Goal: Obtain resource: Download file/media

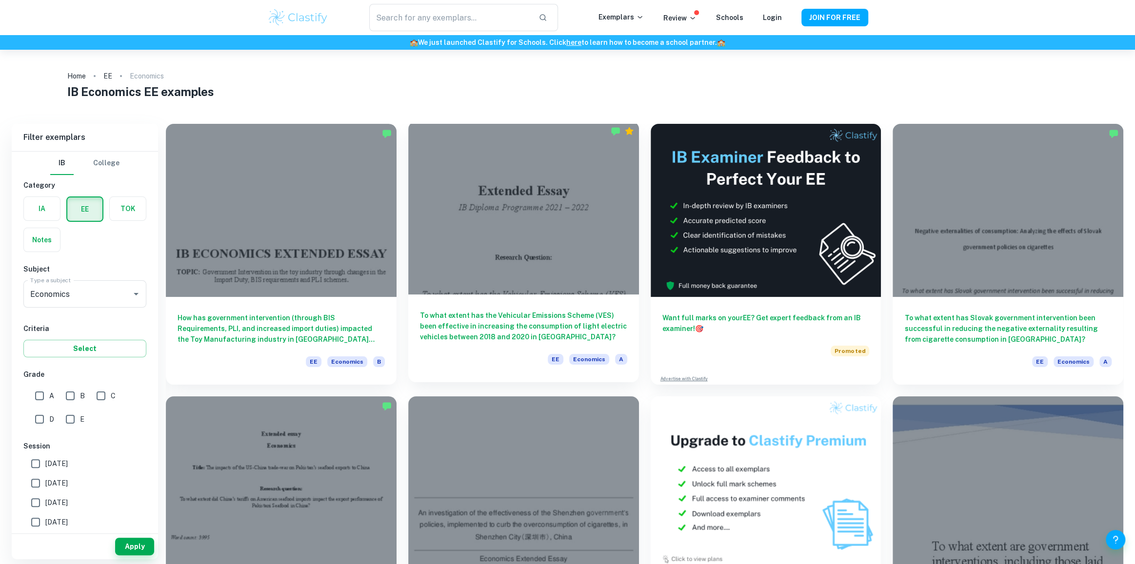
click at [484, 323] on h6 "To what extent has the Vehicular Emissions Scheme (VES) been effective in incre…" at bounding box center [523, 326] width 207 height 32
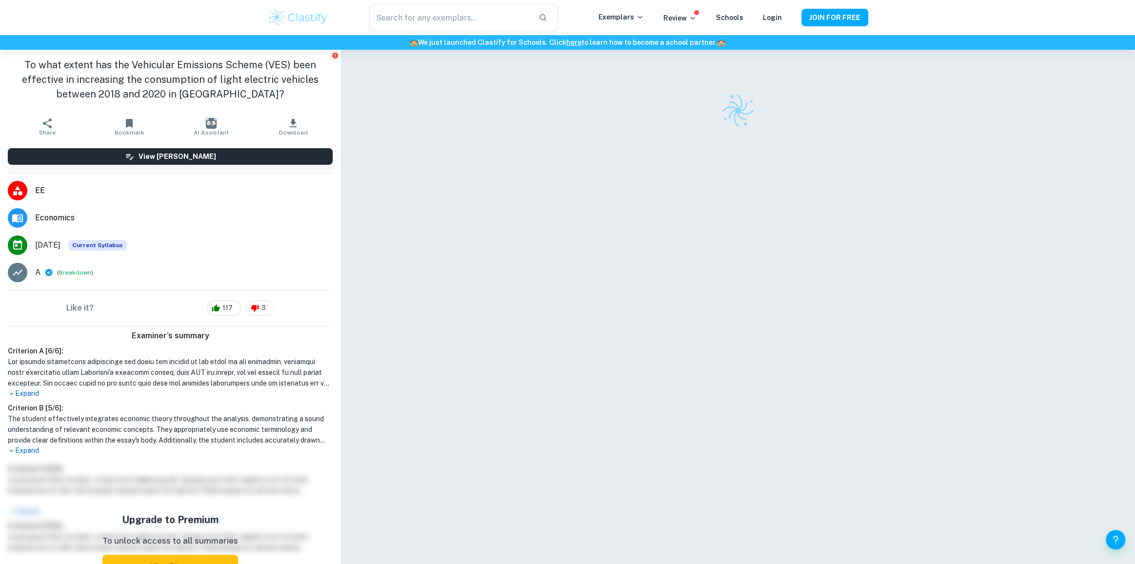
drag, startPoint x: 464, startPoint y: 169, endPoint x: 554, endPoint y: 233, distance: 109.8
click at [554, 233] on div at bounding box center [737, 315] width 794 height 531
click at [289, 127] on icon "button" at bounding box center [293, 124] width 12 height 12
click at [580, 121] on div at bounding box center [738, 111] width 488 height 34
click at [580, 127] on div at bounding box center [738, 111] width 488 height 34
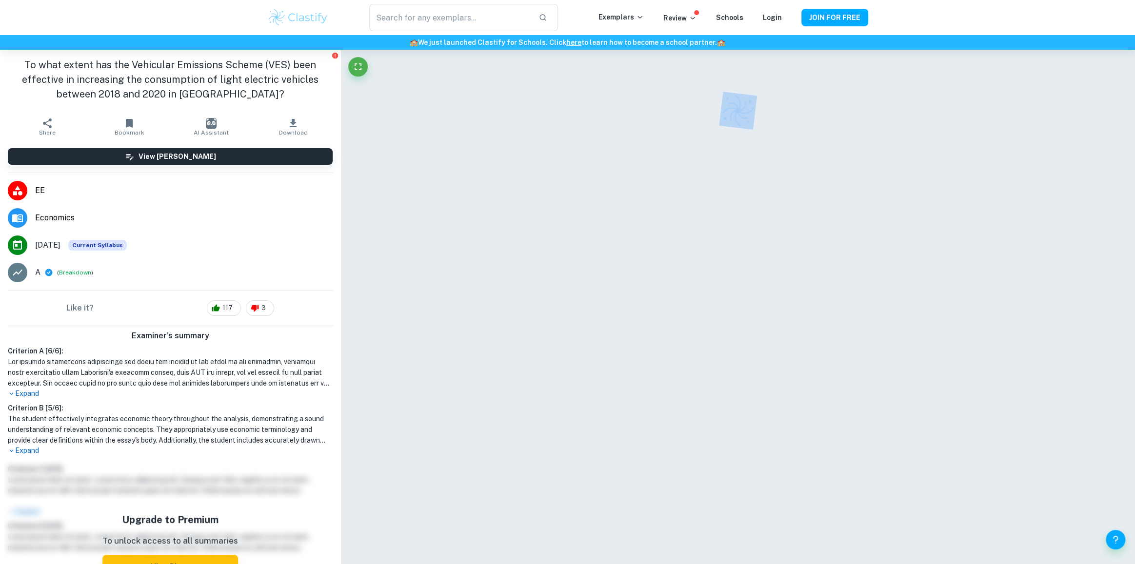
click at [580, 127] on div at bounding box center [738, 111] width 488 height 34
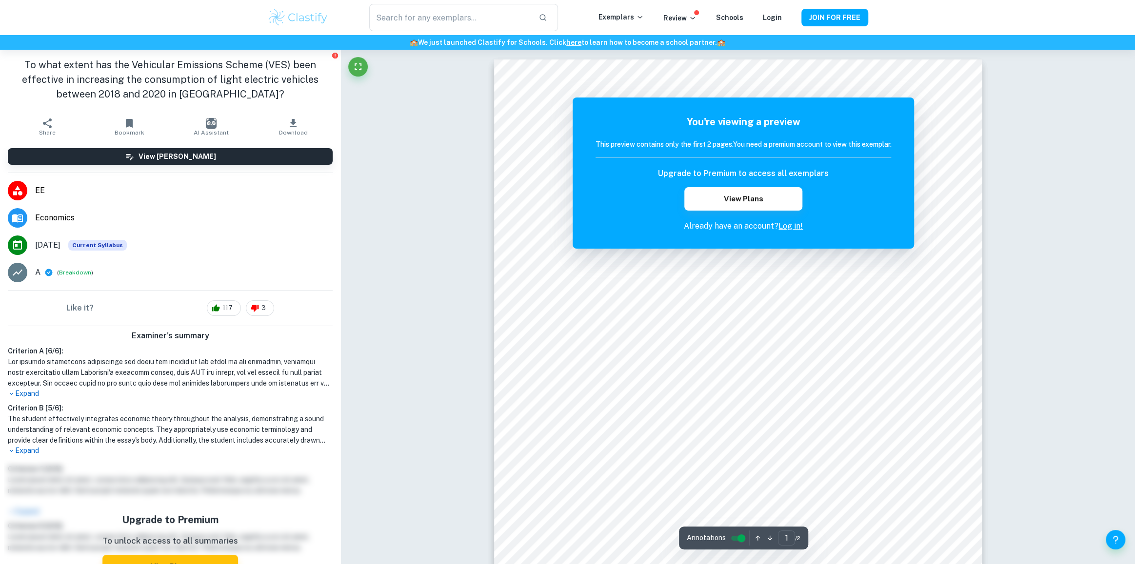
click at [582, 128] on div "You're viewing a preview This preview contains only the first 2 pages. You need…" at bounding box center [743, 173] width 341 height 151
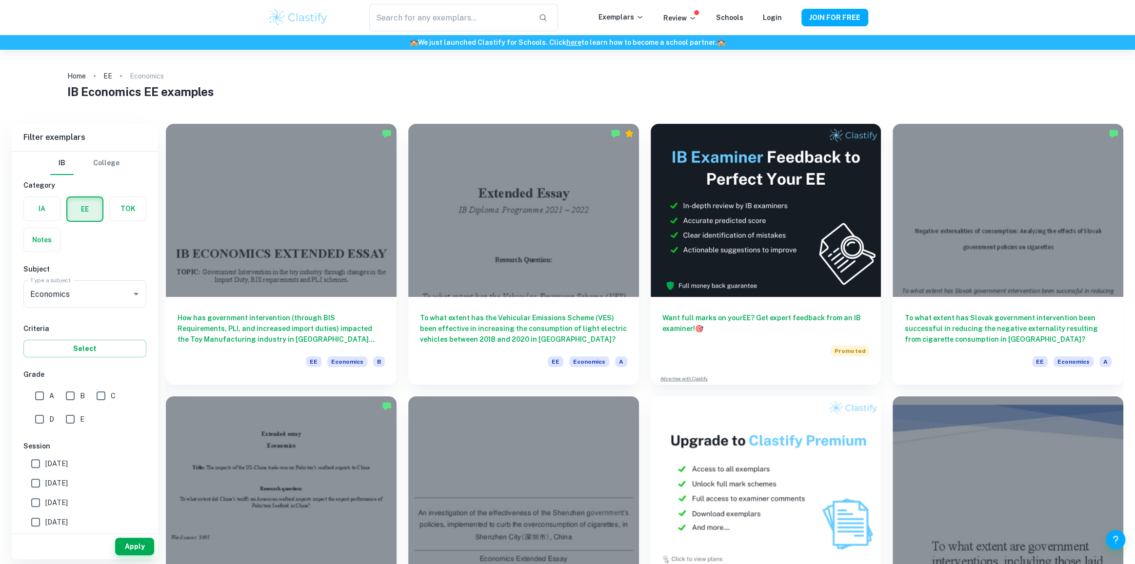
click at [153, 295] on div "IB College Category IA EE TOK Notes Subject Type a subject Economics Type a sub…" at bounding box center [85, 341] width 146 height 378
click at [907, 290] on div at bounding box center [1007, 207] width 231 height 173
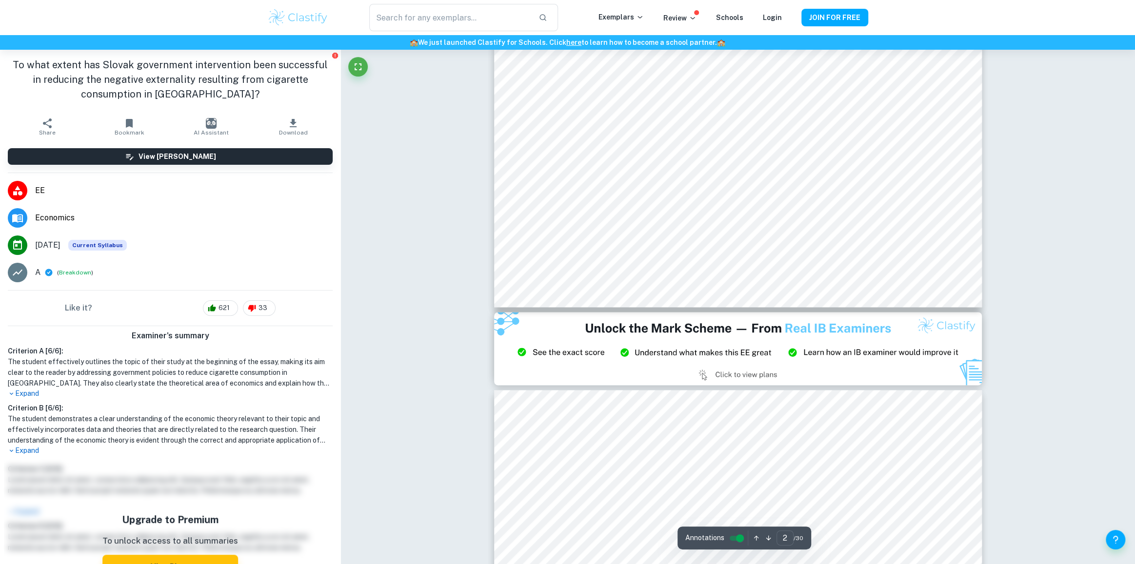
scroll to position [1524, 0]
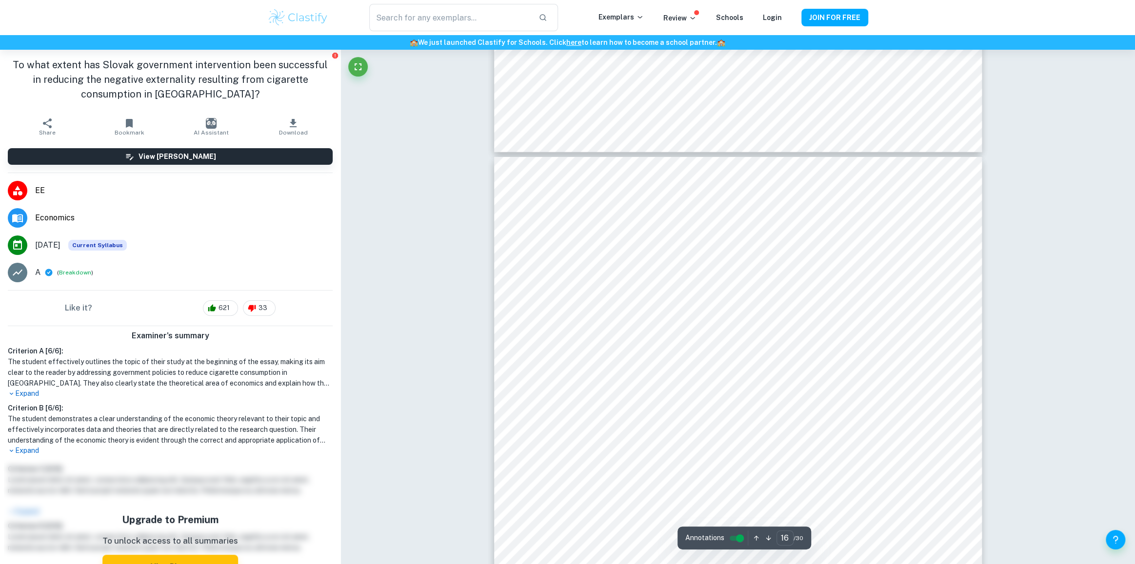
type input "17"
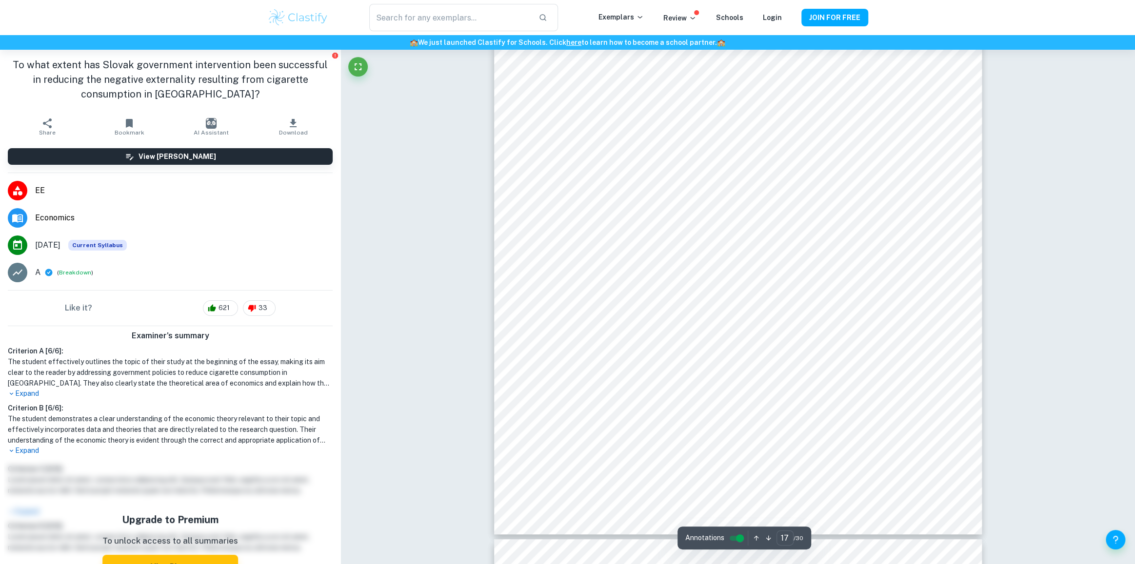
scroll to position [10668, 0]
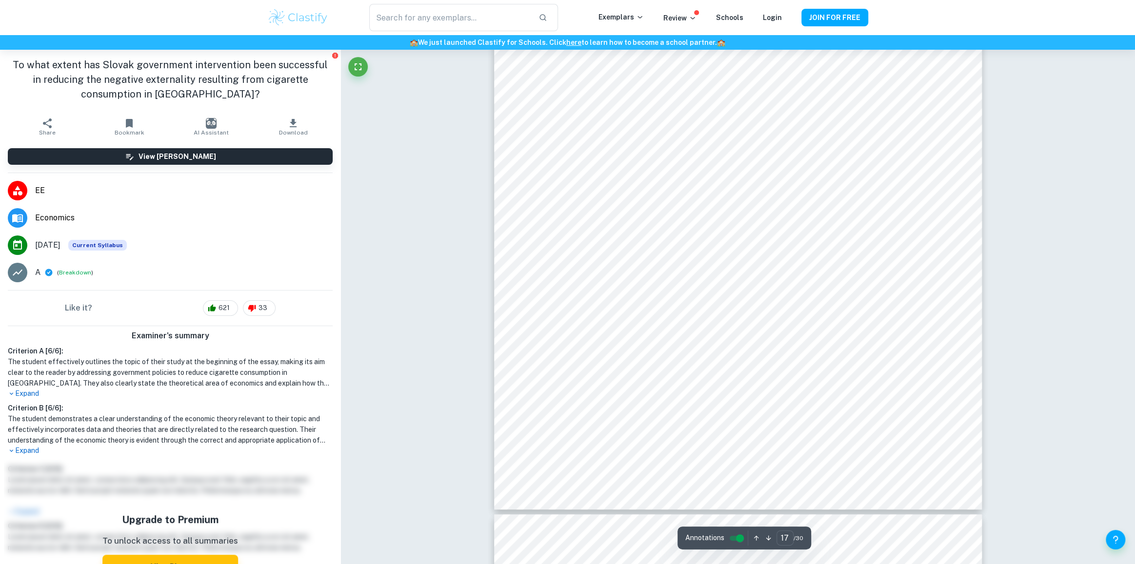
click at [295, 123] on button "Download" at bounding box center [293, 126] width 82 height 27
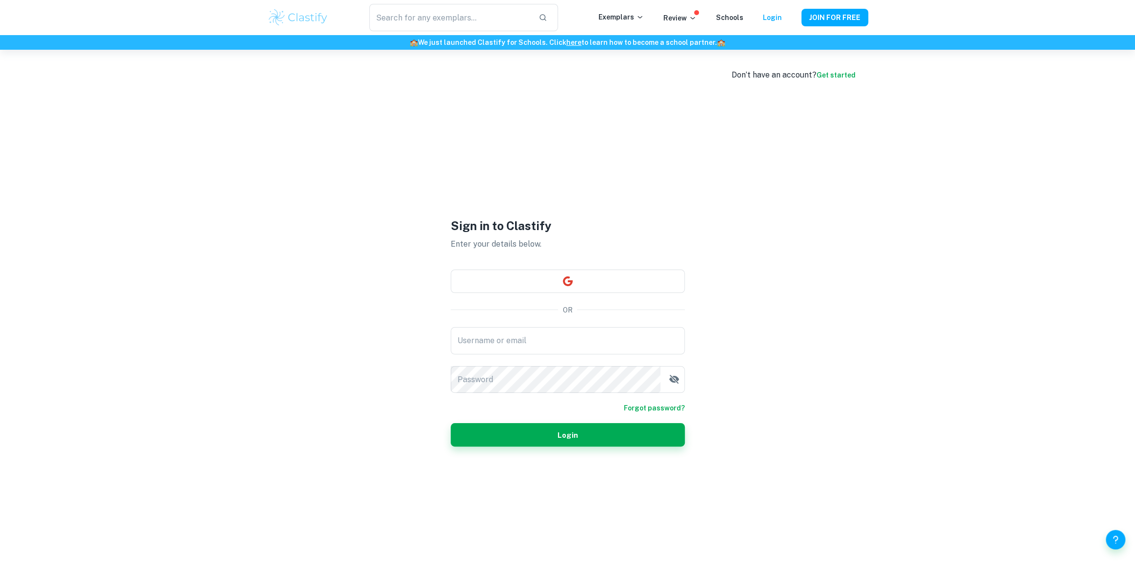
scroll to position [49, 0]
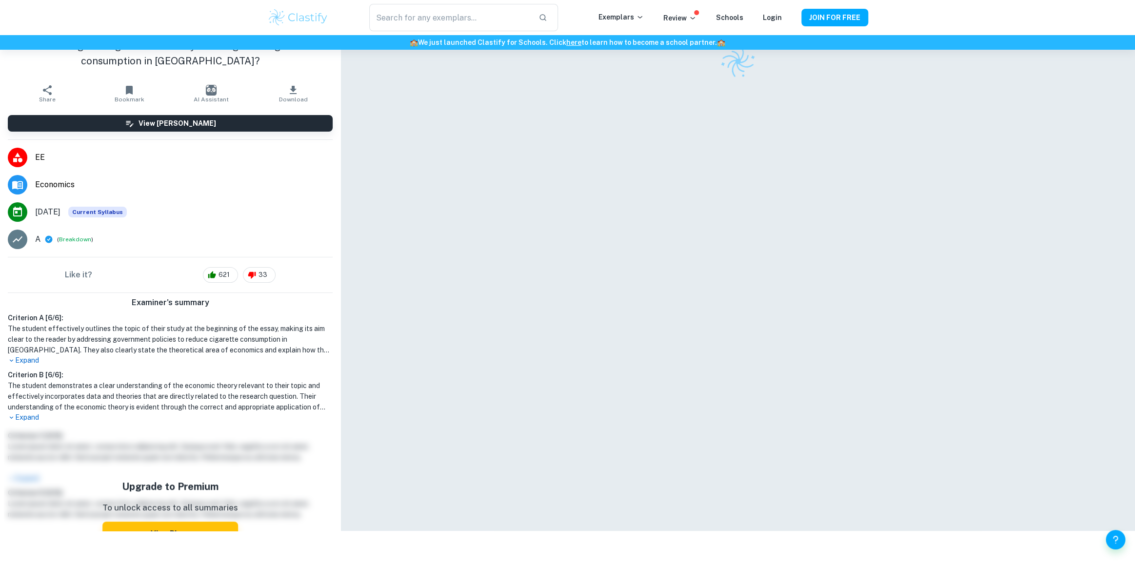
click at [634, 280] on div at bounding box center [738, 265] width 488 height 531
